Goal: Information Seeking & Learning: Learn about a topic

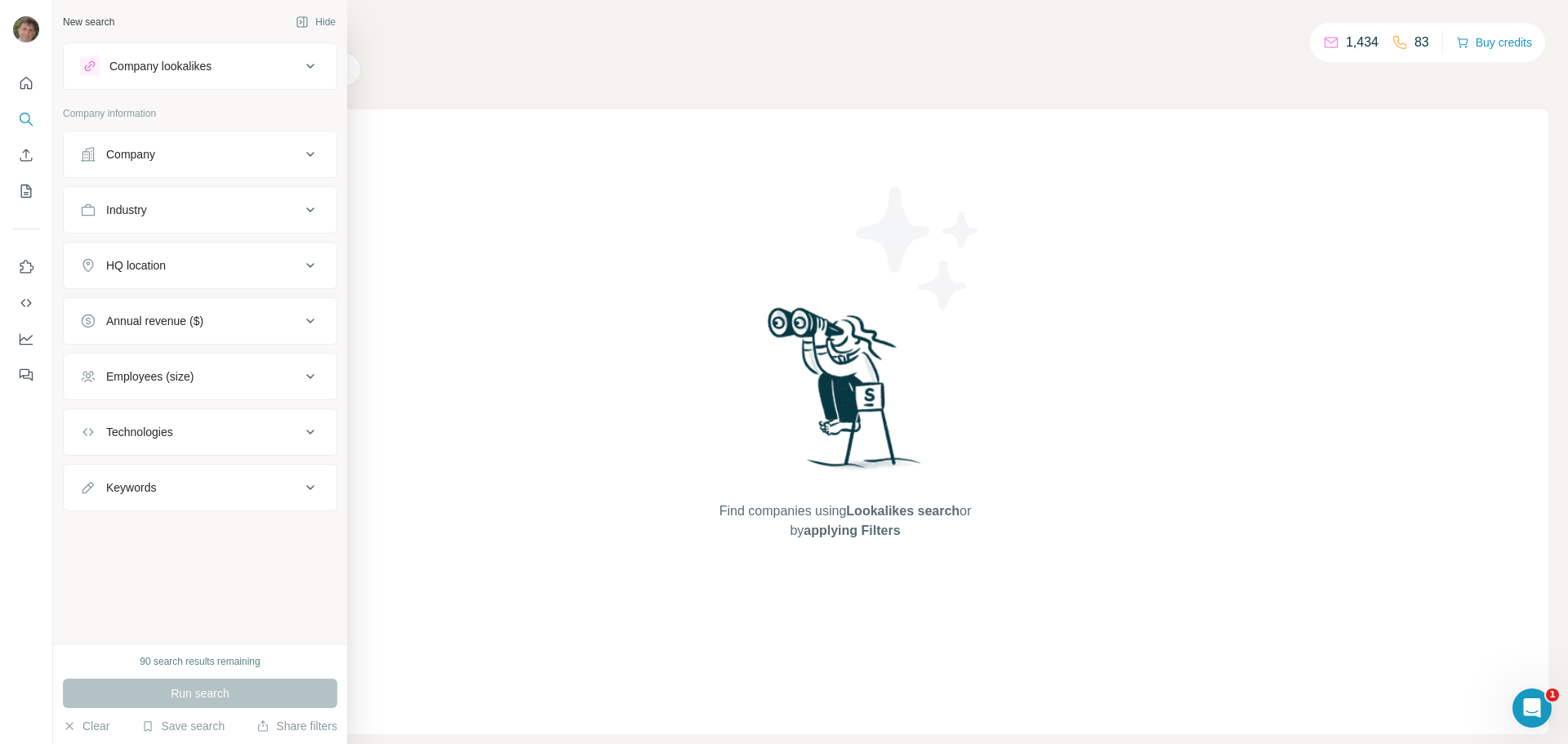
click at [131, 483] on div "Keywords" at bounding box center [131, 488] width 50 height 17
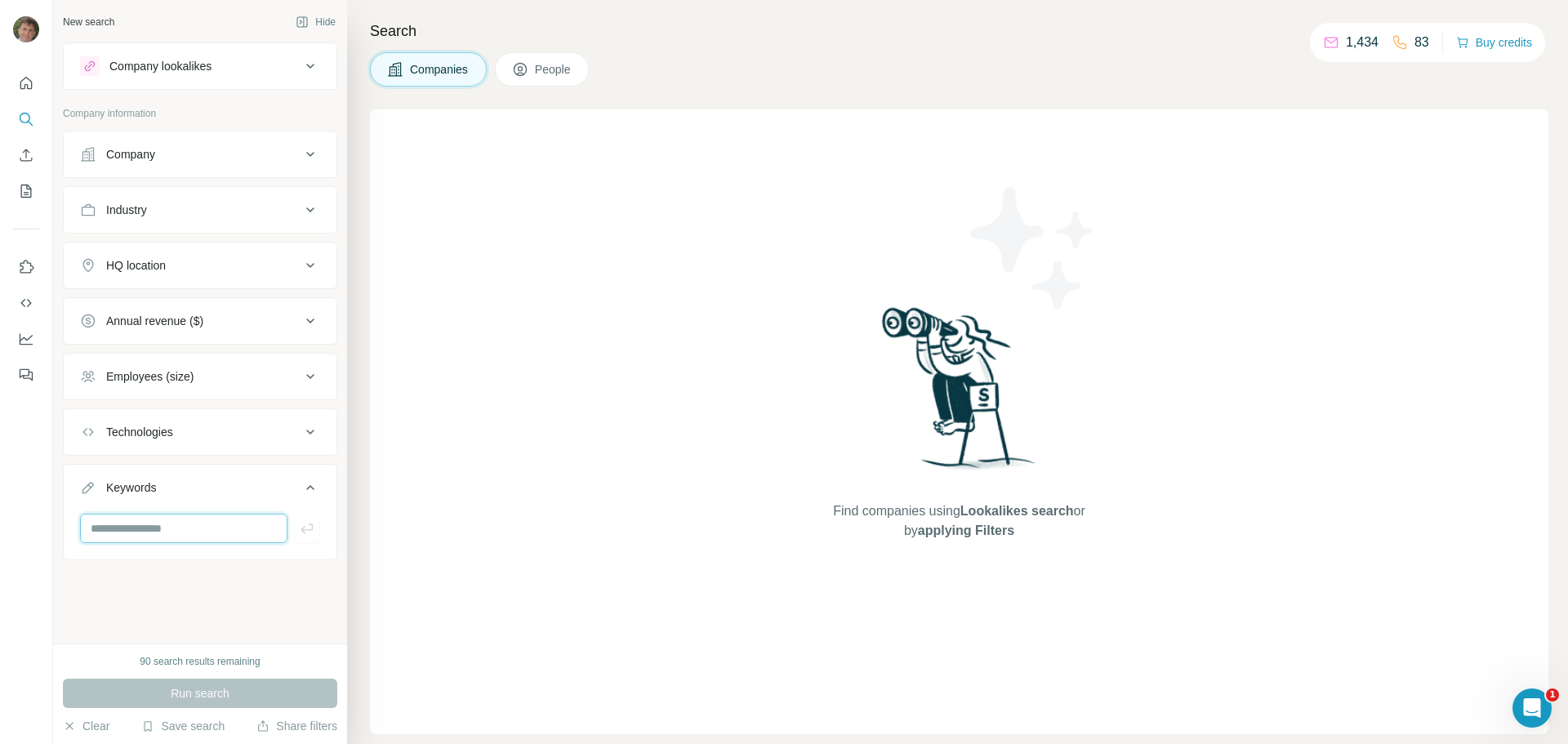
click at [132, 531] on input "text" at bounding box center [184, 528] width 208 height 29
type input "**********"
click at [176, 579] on div "**********" at bounding box center [200, 321] width 294 height 644
click at [198, 379] on div "Employees (size)" at bounding box center [190, 377] width 220 height 17
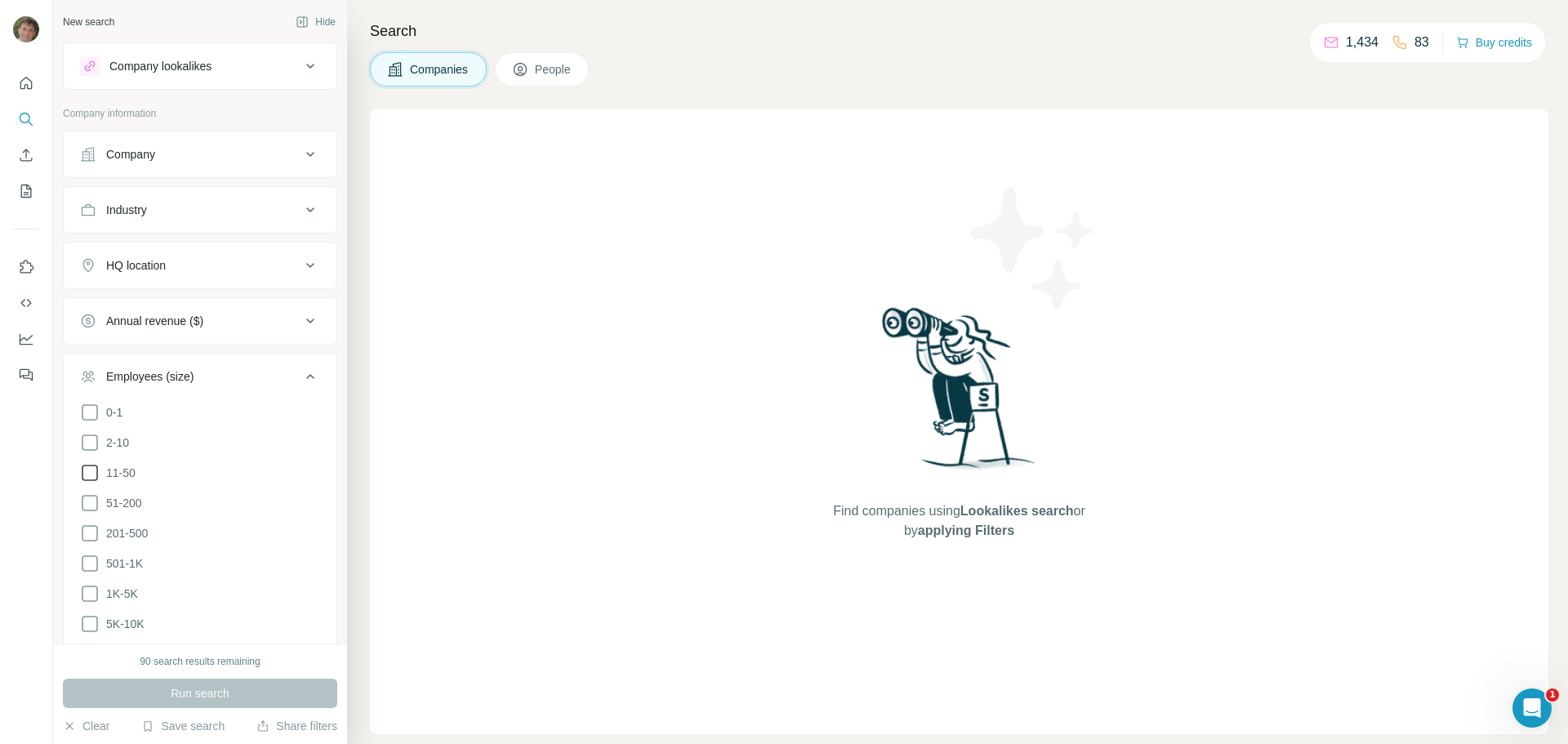
click at [92, 475] on icon at bounding box center [89, 473] width 19 height 19
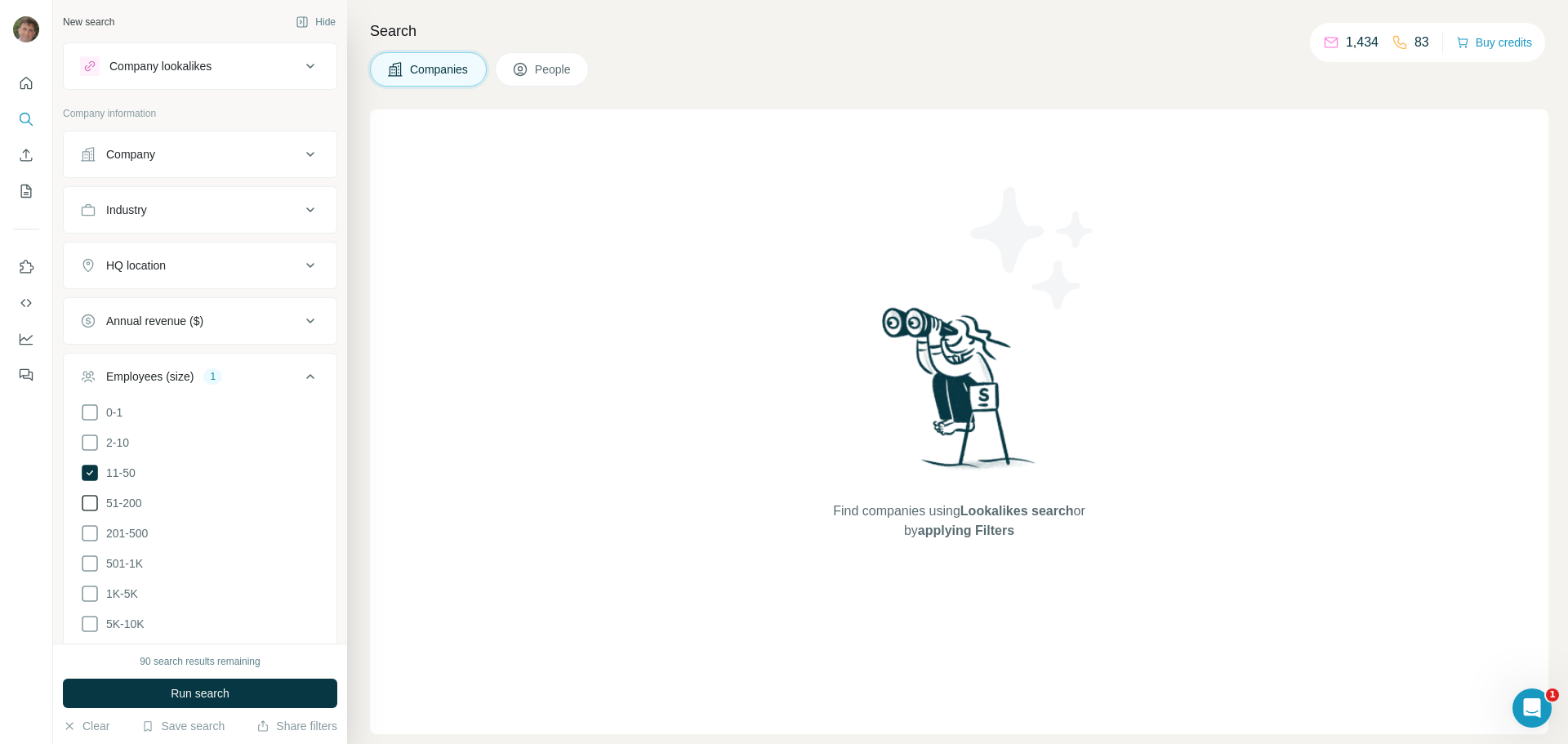
click at [91, 499] on icon at bounding box center [89, 503] width 19 height 19
click at [90, 526] on icon at bounding box center [89, 533] width 19 height 19
click at [235, 446] on li "2-10" at bounding box center [200, 443] width 240 height 20
click at [236, 215] on div "Industry" at bounding box center [190, 210] width 220 height 17
click at [218, 257] on input at bounding box center [192, 251] width 202 height 18
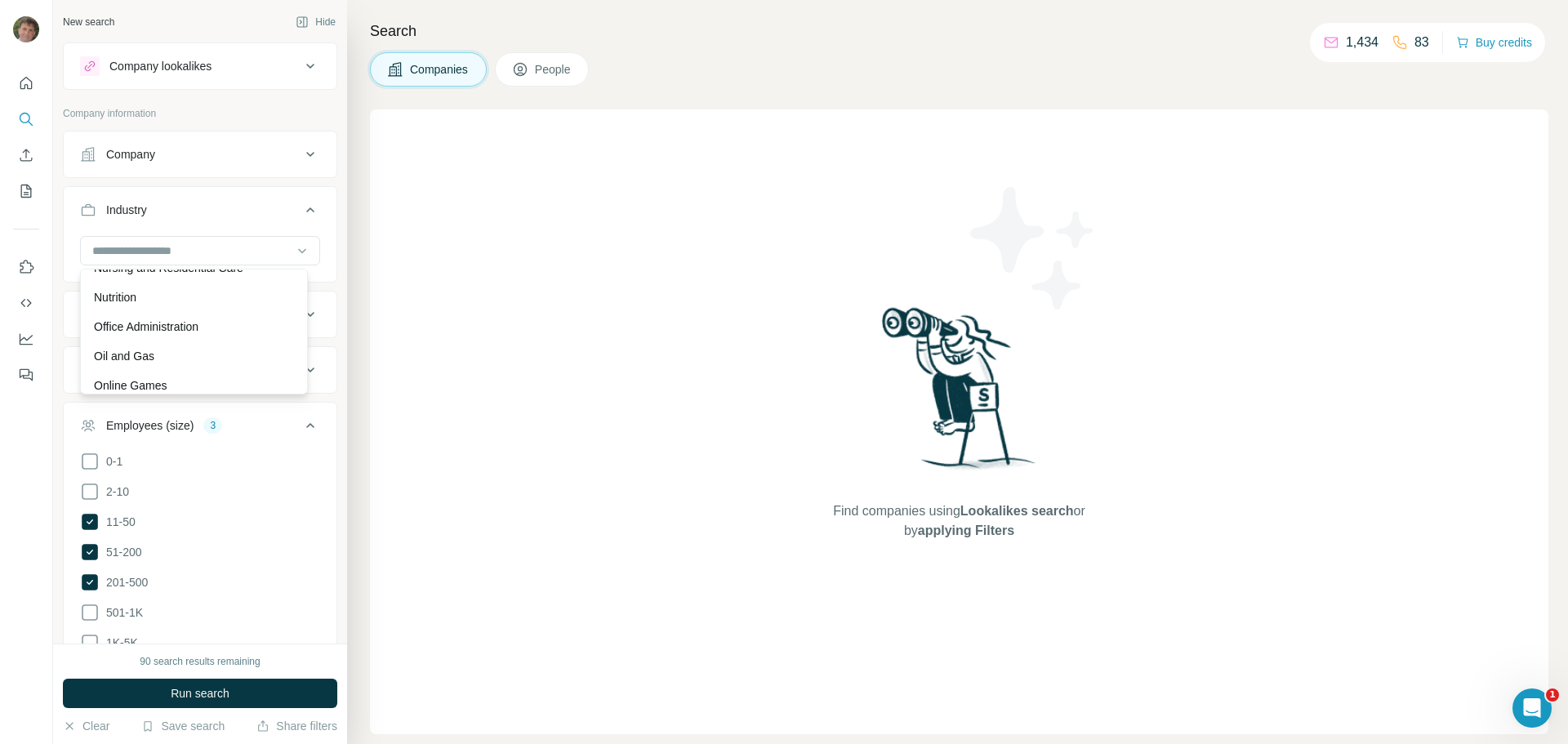
scroll to position [11603, 0]
click at [150, 299] on div "Non Profit" at bounding box center [194, 291] width 200 height 17
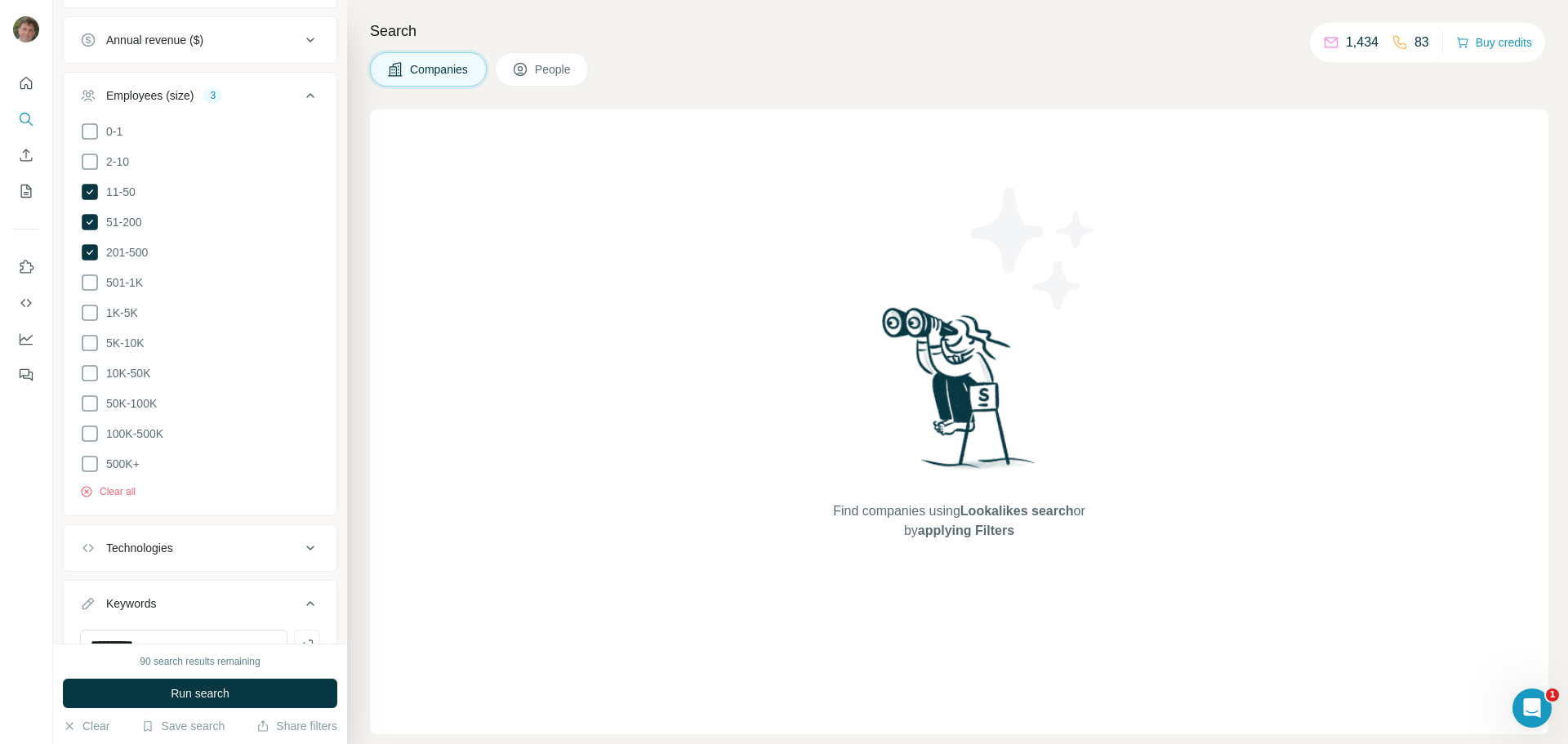
scroll to position [458, 0]
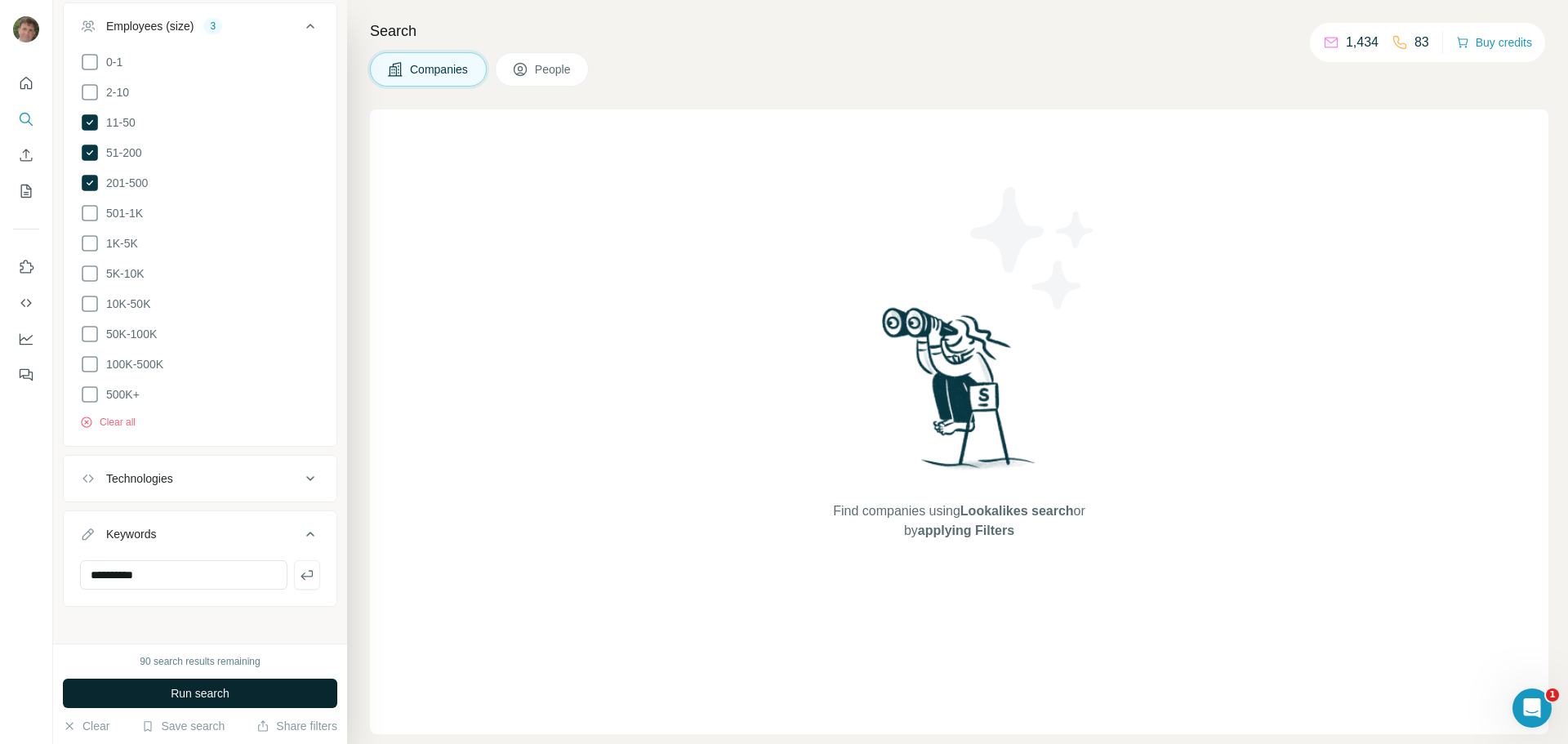
click at [184, 691] on span "Run search" at bounding box center [200, 694] width 58 height 17
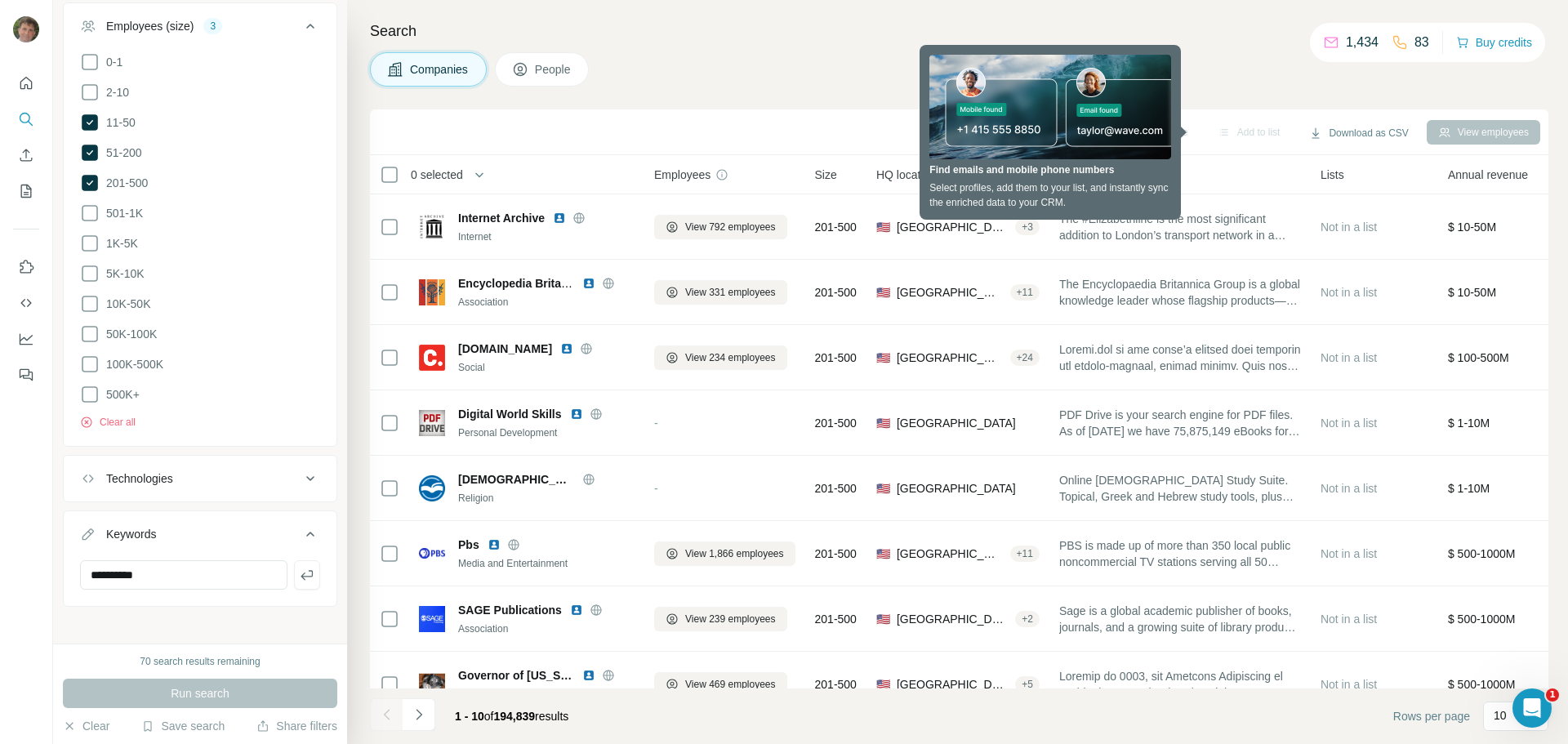
click at [547, 63] on span "People" at bounding box center [553, 69] width 38 height 17
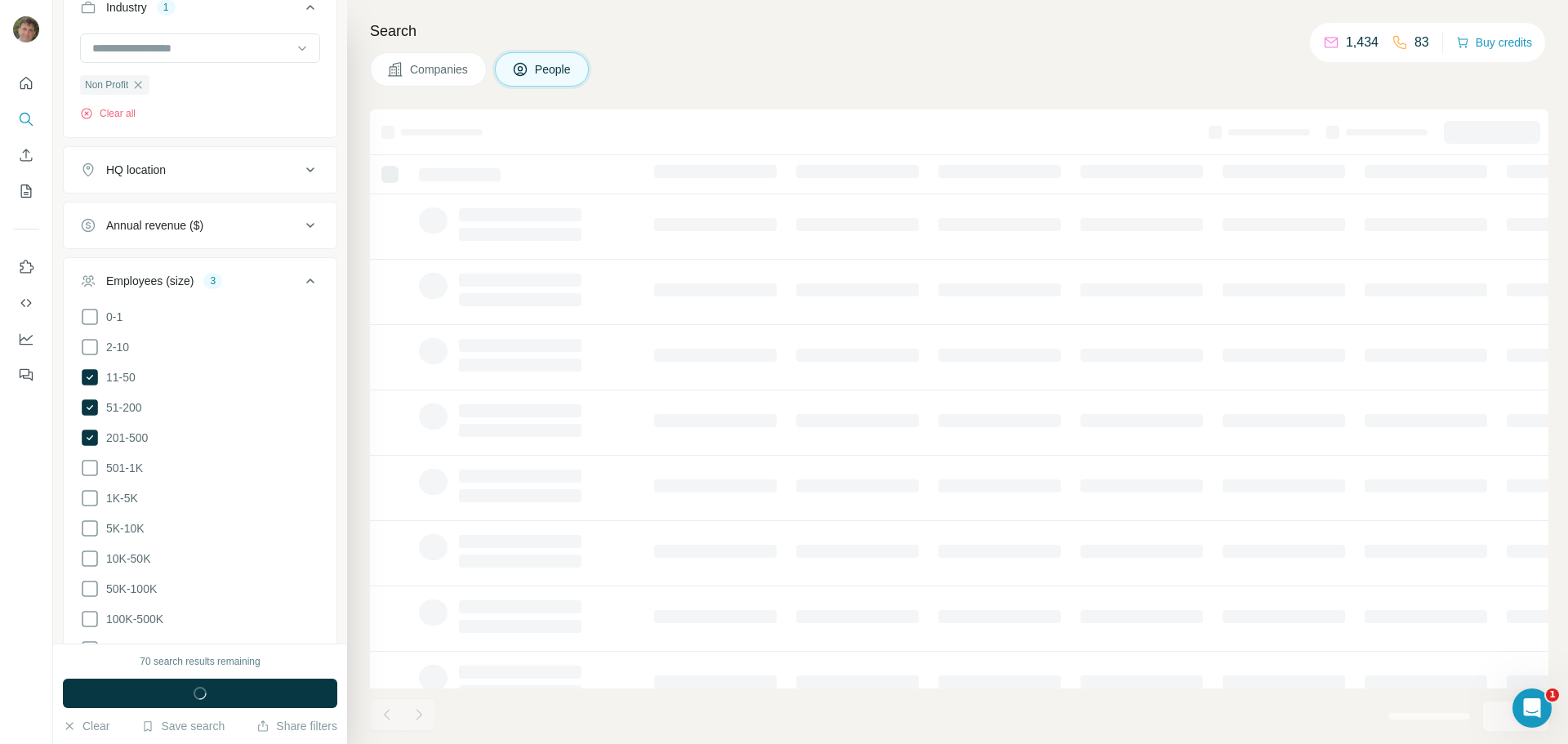
scroll to position [712, 0]
